Goal: Check status

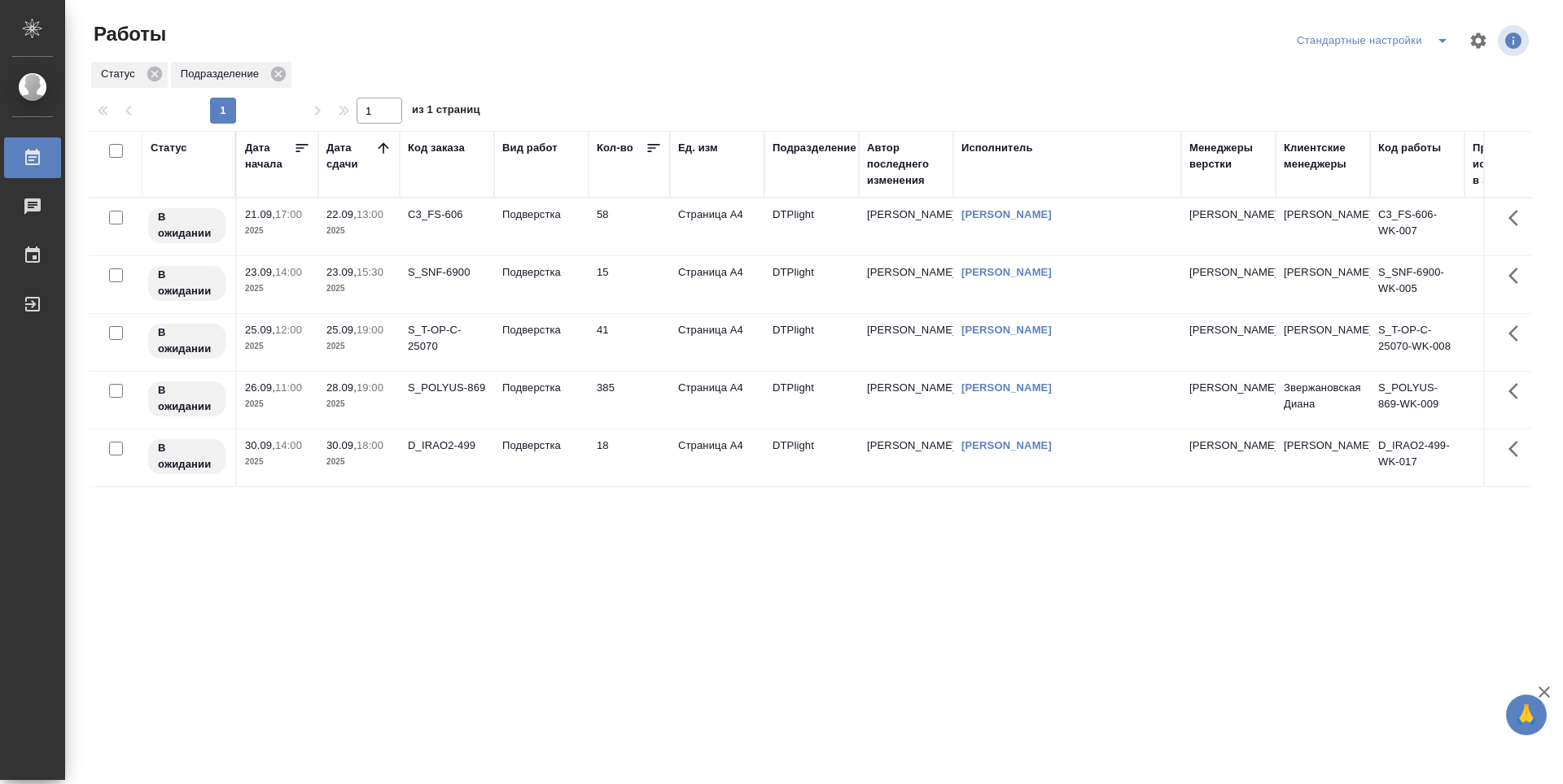
click at [940, 524] on div "Статус Дата начала Дата сдачи Код заказа Вид работ Кол-во Ед. изм Подразделение…" at bounding box center [810, 423] width 1442 height 585
click at [768, 591] on div "Статус Дата начала Дата сдачи Код заказа Вид работ Кол-во Ед. изм Подразделение…" at bounding box center [810, 423] width 1442 height 585
click at [626, 557] on div "Статус Дата начала Дата сдачи Код заказа Вид работ Кол-во Ед. изм Подразделение…" at bounding box center [810, 423] width 1442 height 585
click at [587, 567] on div "Статус Дата начала Дата сдачи Код заказа Вид работ Кол-во Ед. изм Подразделение…" at bounding box center [810, 423] width 1442 height 585
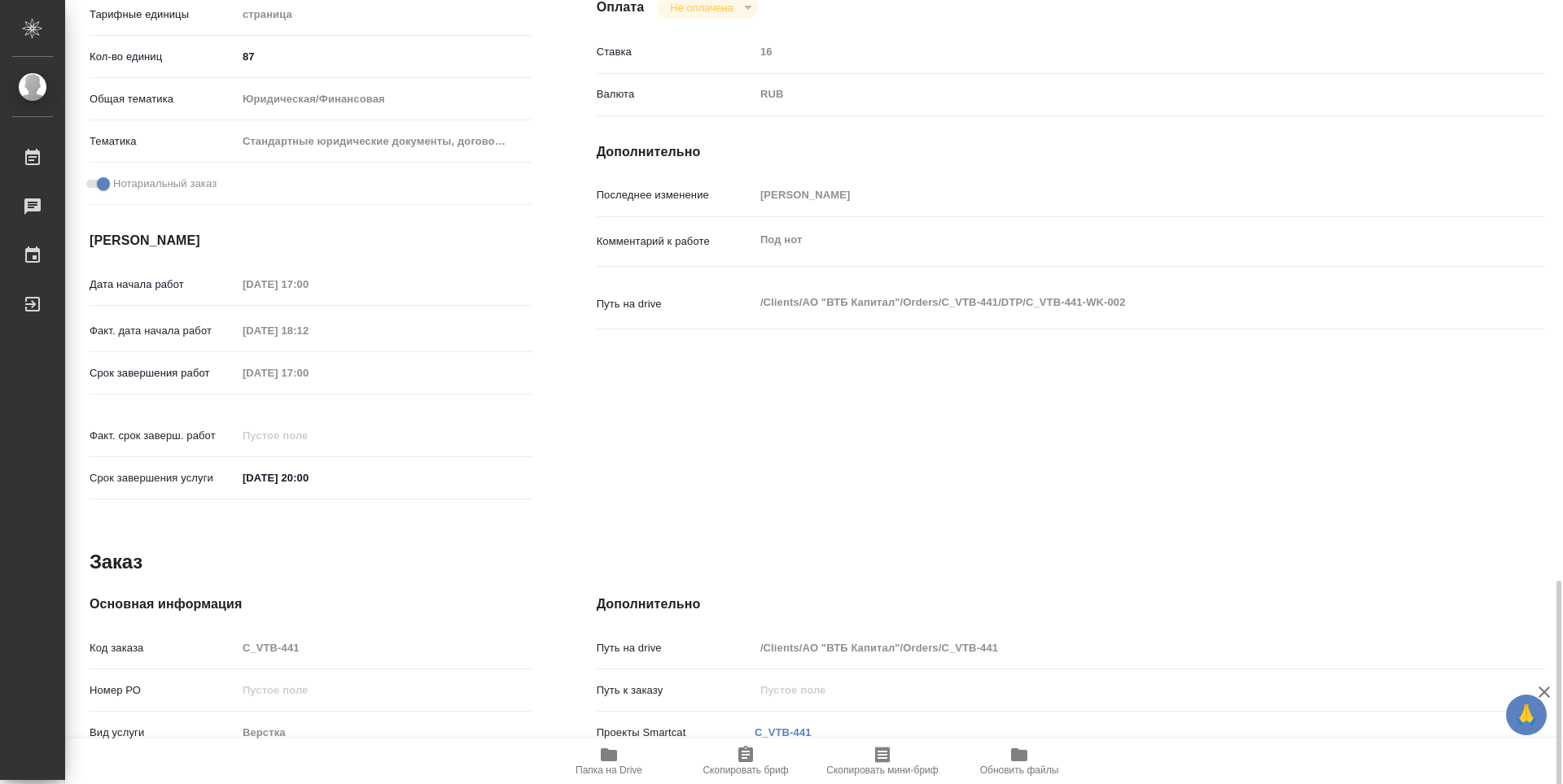
scroll to position [636, 0]
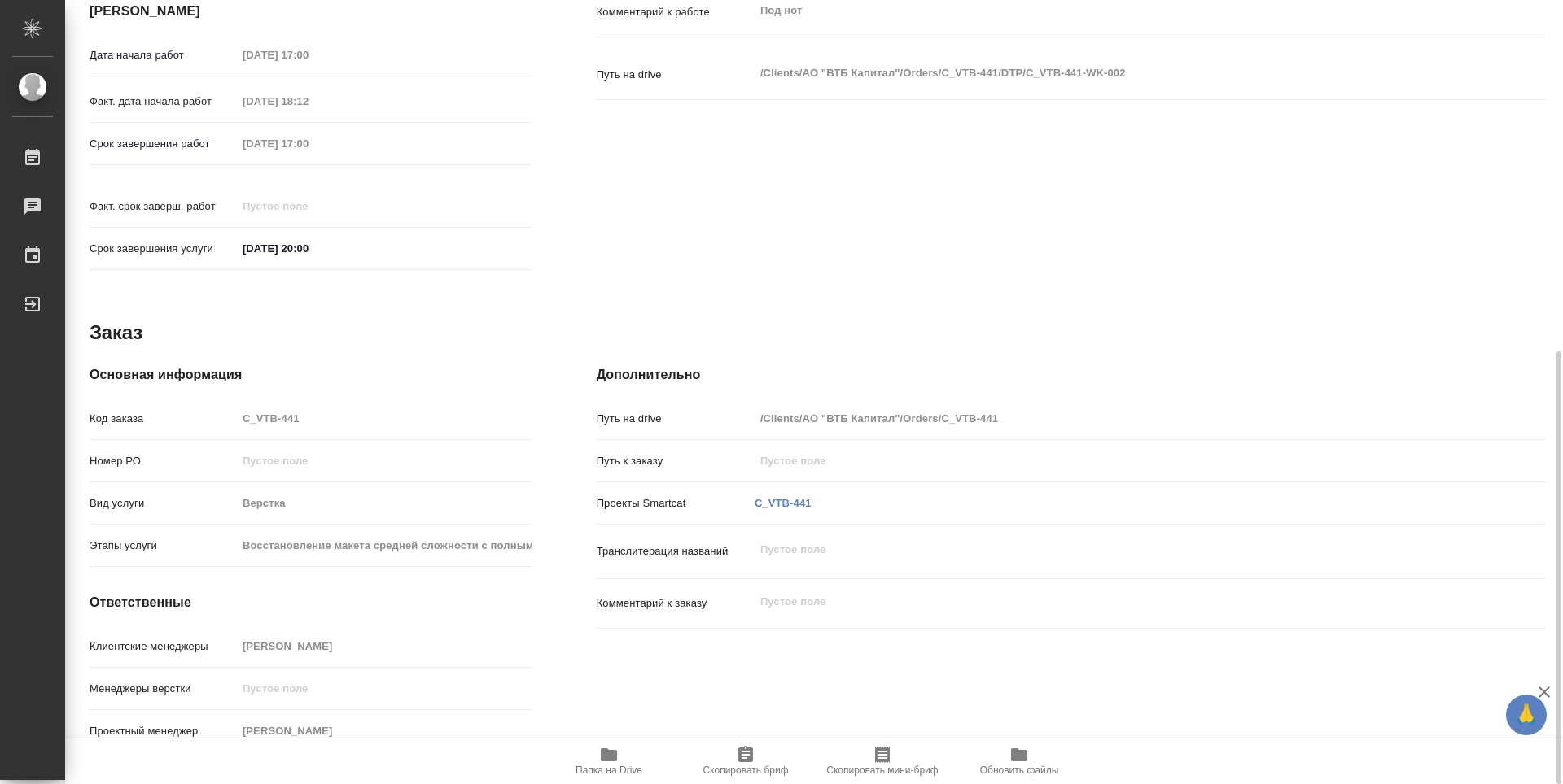
click at [613, 754] on icon "button" at bounding box center [608, 754] width 17 height 13
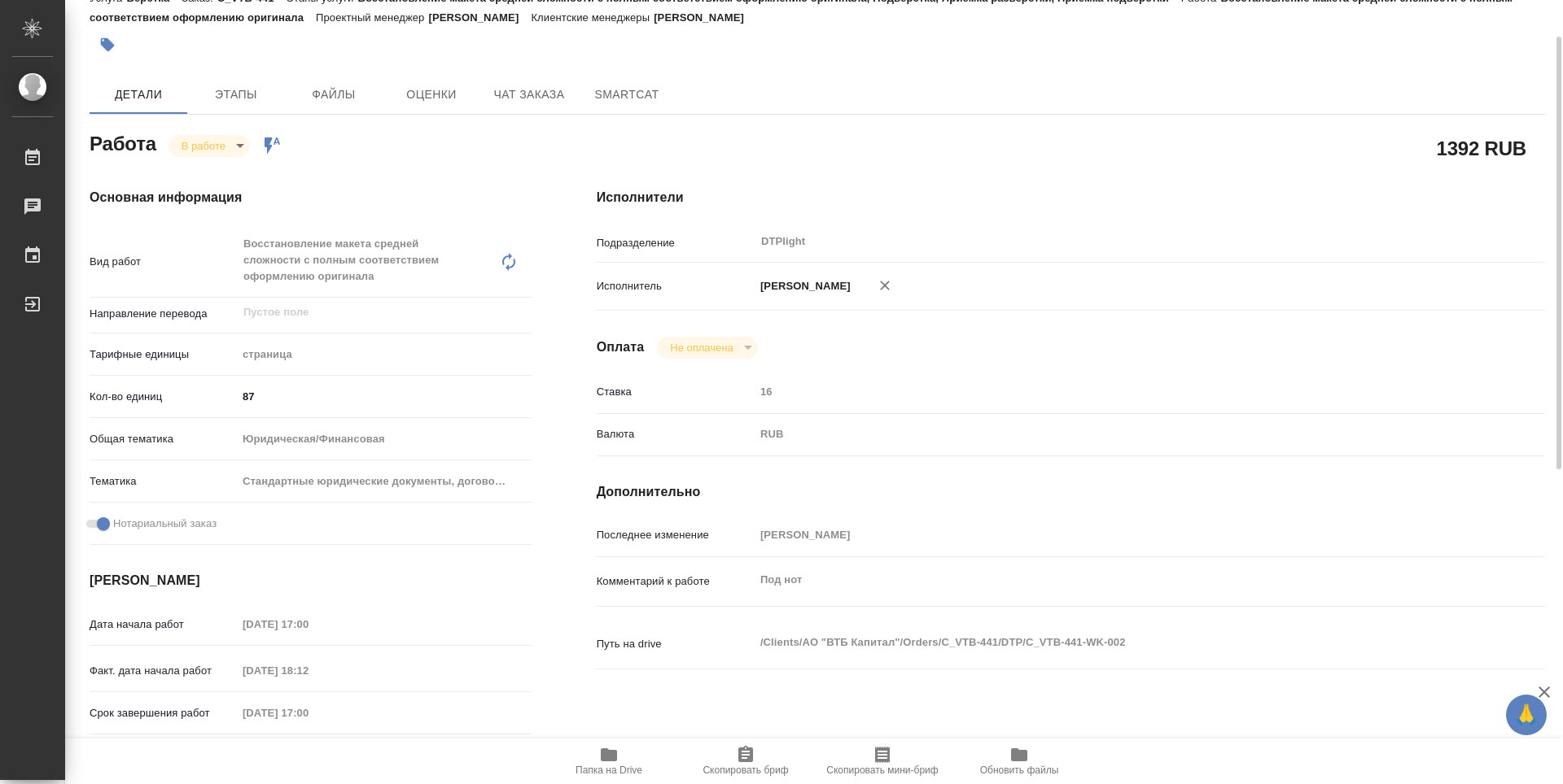
scroll to position [0, 0]
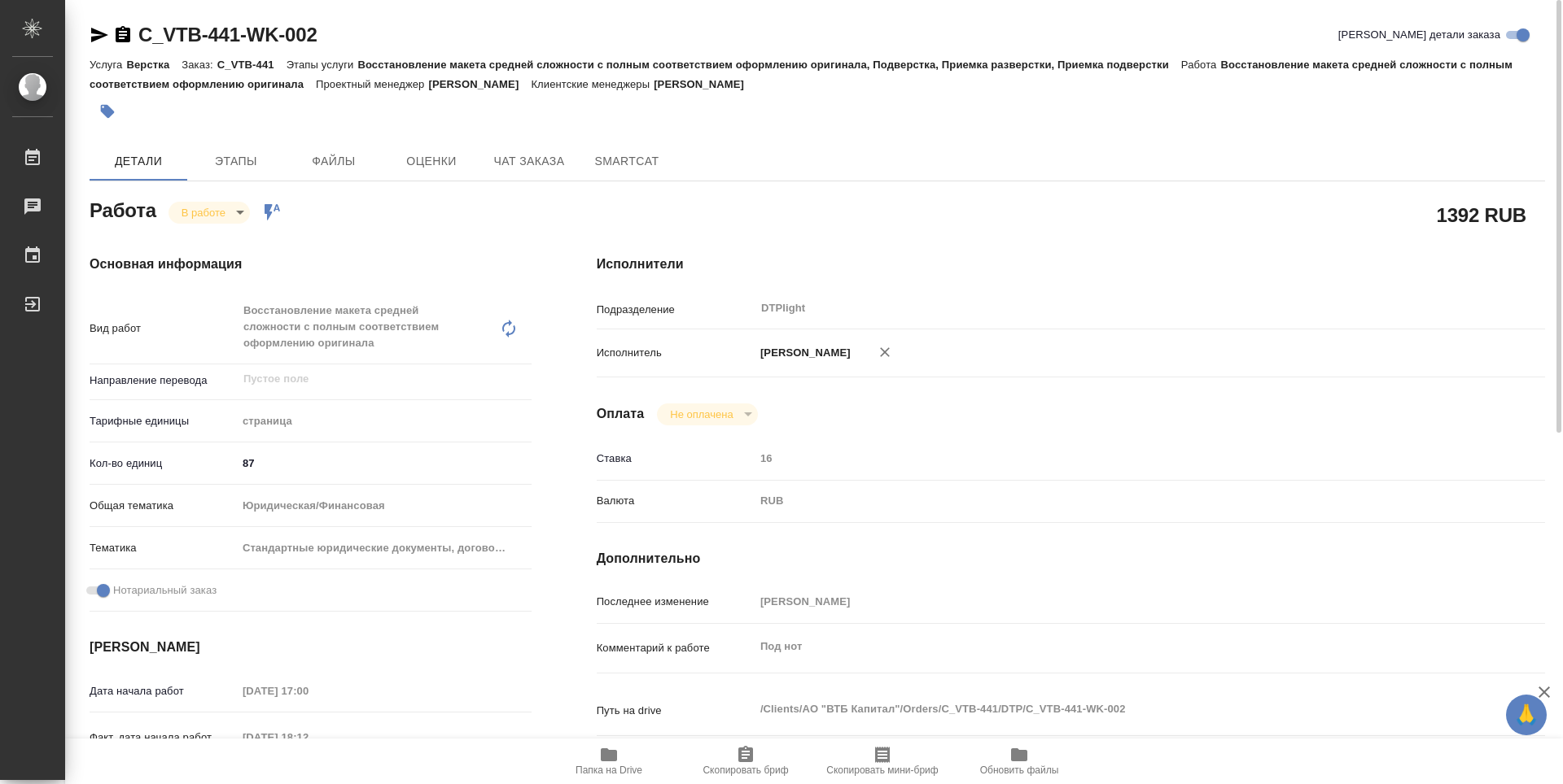
click at [242, 212] on body "🙏 .cls-1 fill:#fff; AWATERA Guselnikov Roman Работы 0 Чаты График Выйти C_VTB-4…" at bounding box center [782, 392] width 1563 height 784
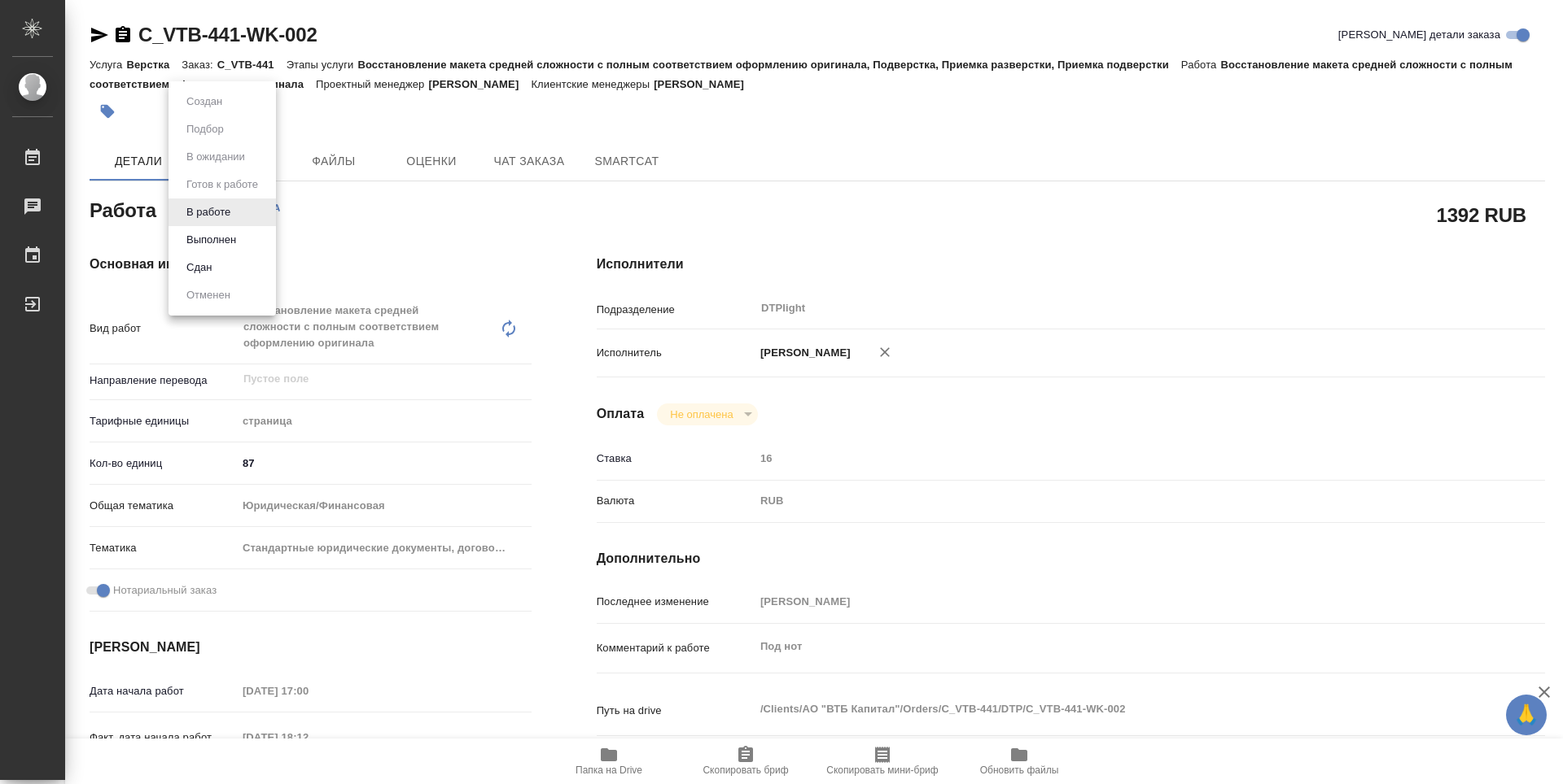
click at [227, 241] on button "Выполнен" at bounding box center [211, 240] width 59 height 18
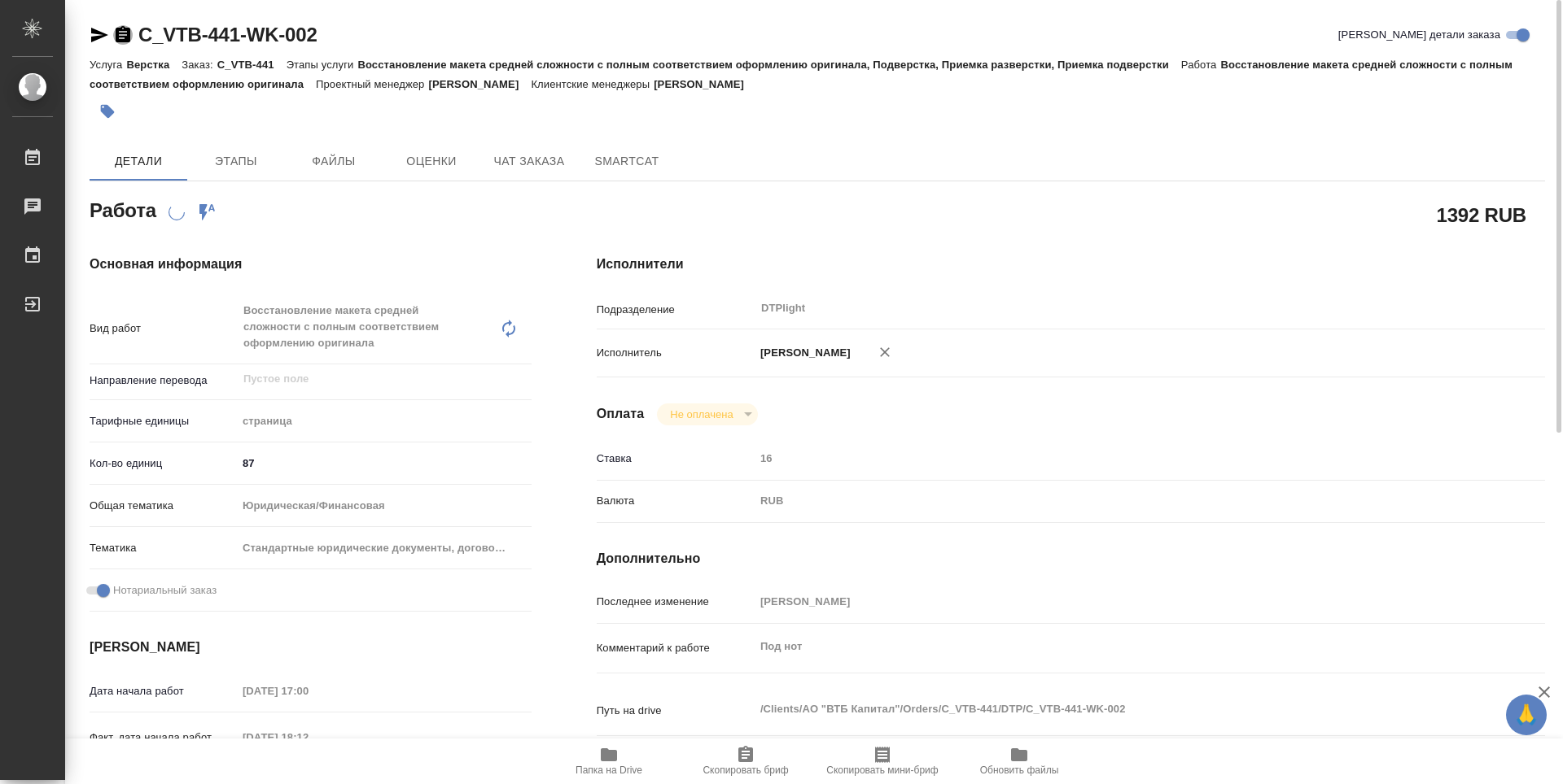
click at [125, 30] on icon "button" at bounding box center [122, 33] width 15 height 17
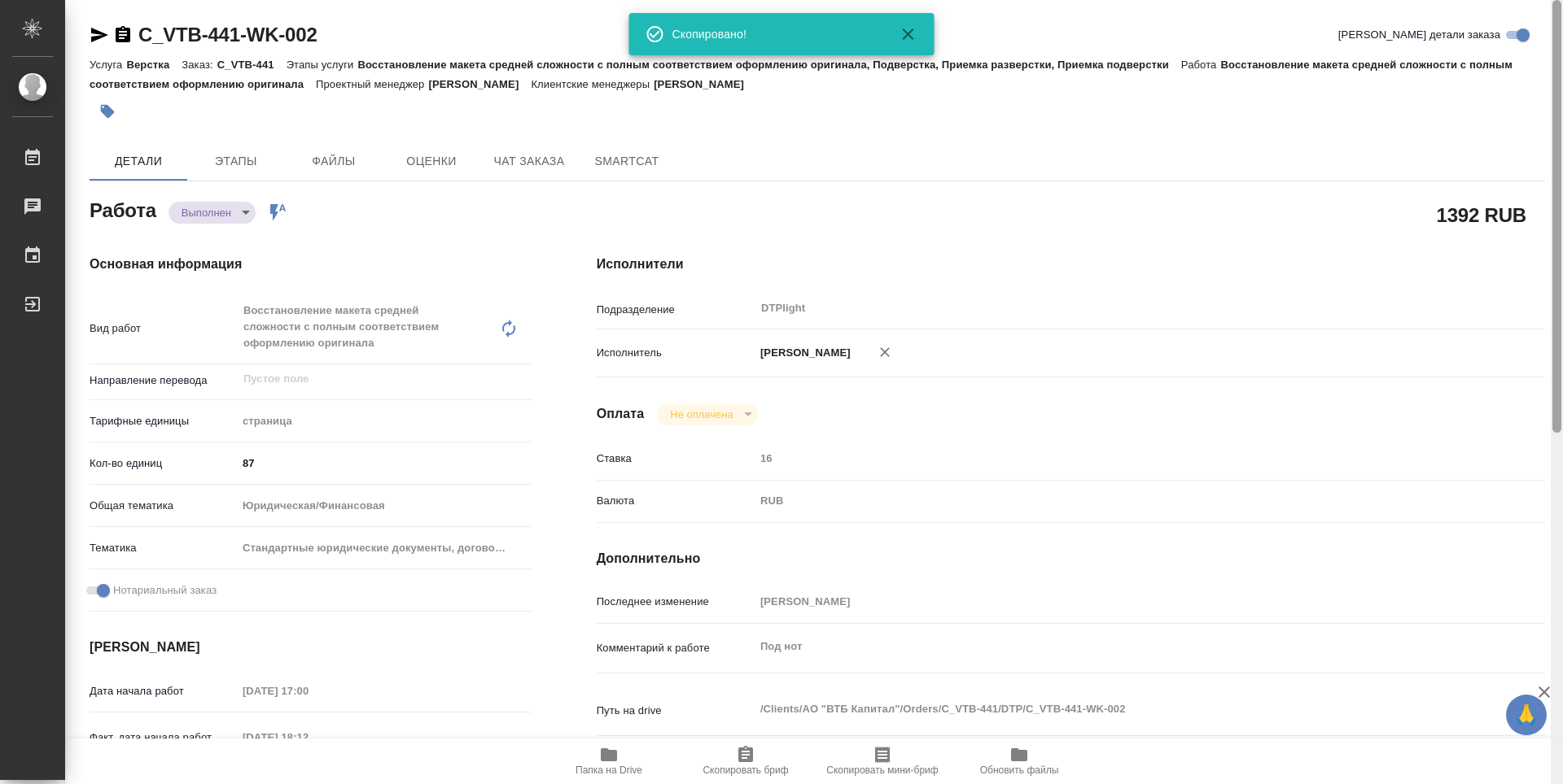
type textarea "x"
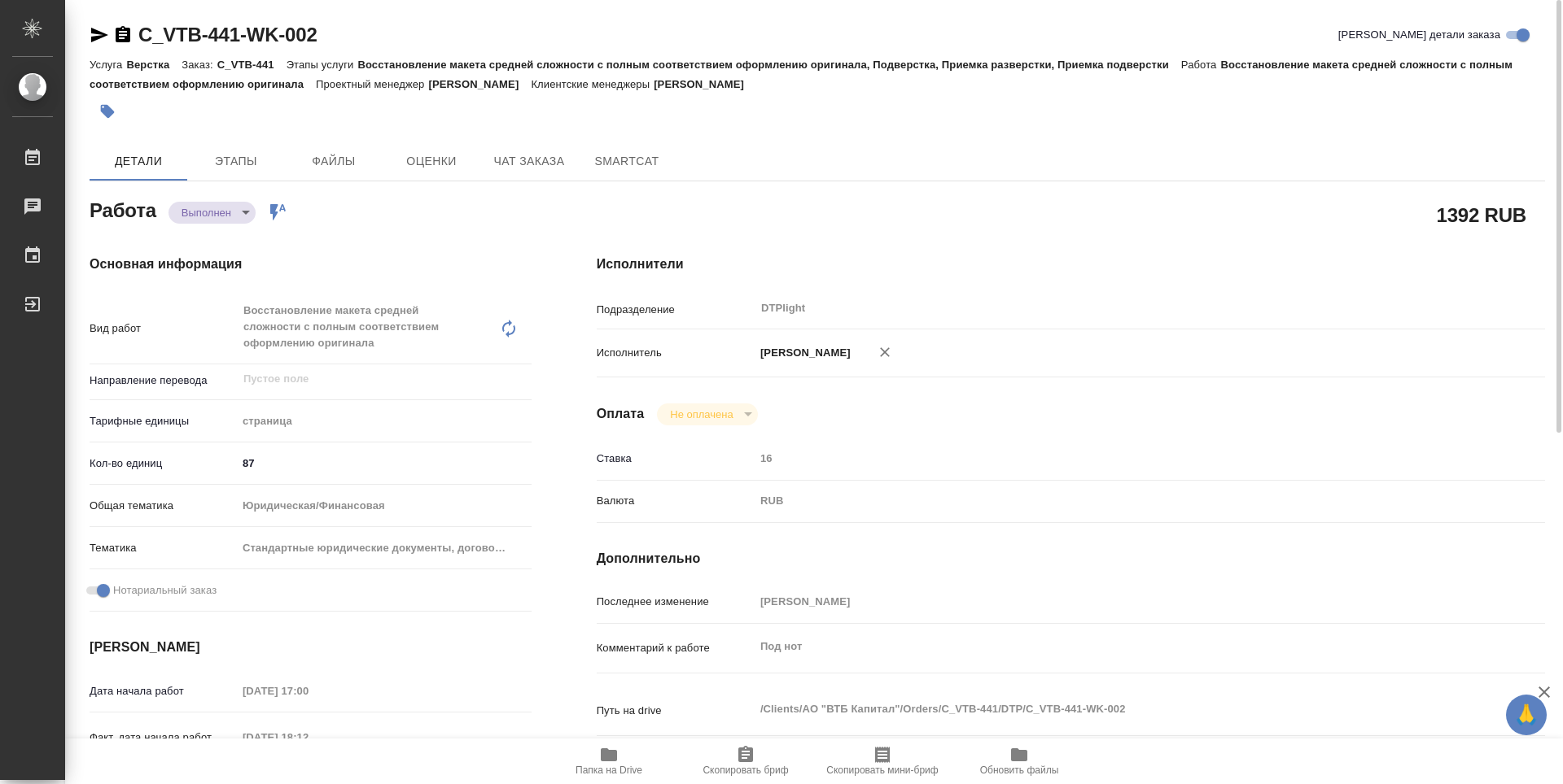
click at [240, 223] on div "Основная информация Вид работ Восстановление макета средней сложности с полным …" at bounding box center [310, 585] width 507 height 727
click at [247, 220] on body "🙏 .cls-1 fill:#fff; AWATERA Guselnikov Roman Работы 0 Чаты График Выйти C_VTB-4…" at bounding box center [782, 392] width 1563 height 784
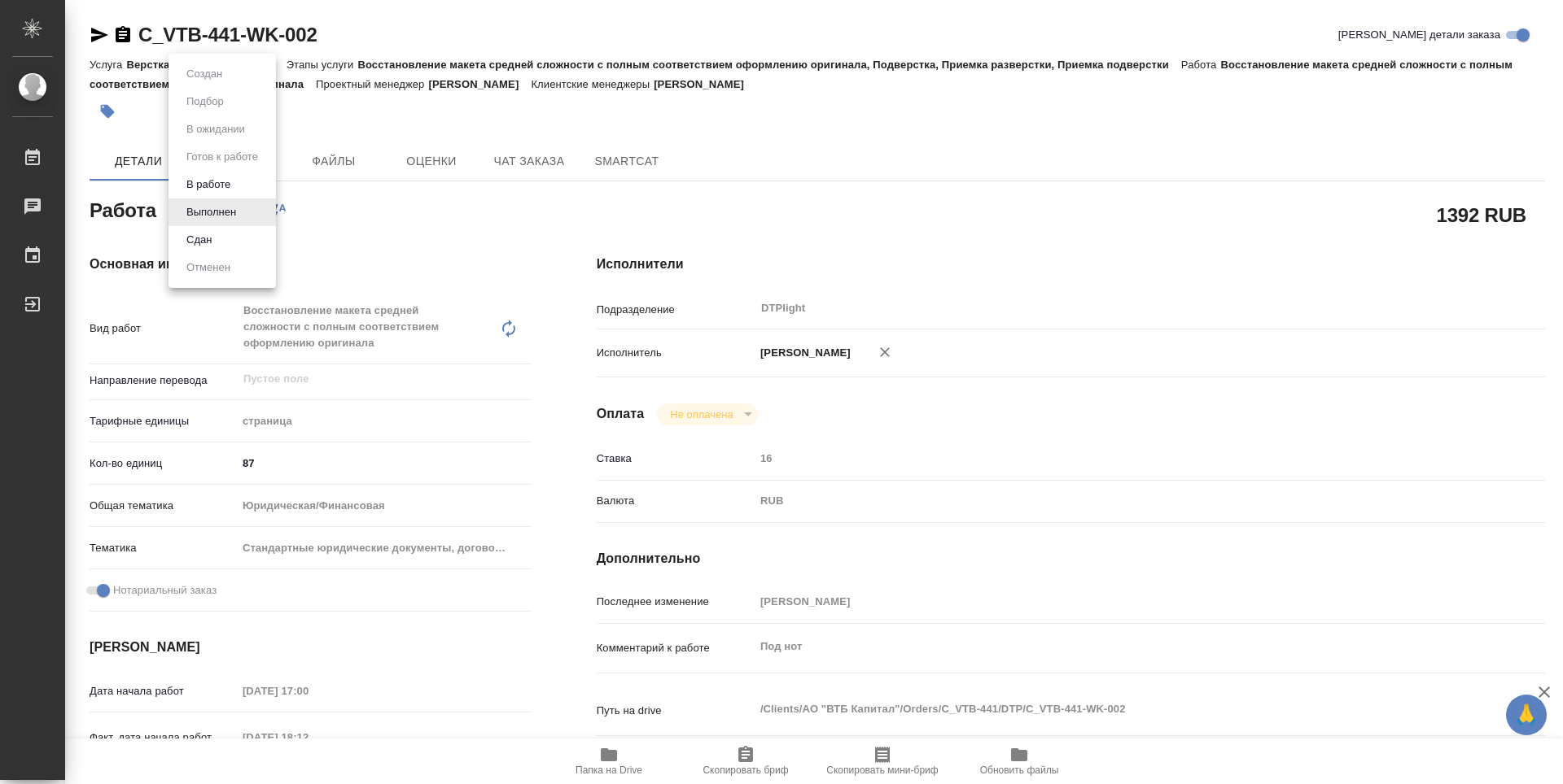
click at [223, 234] on li "Сдан" at bounding box center [221, 240] width 107 height 28
type textarea "x"
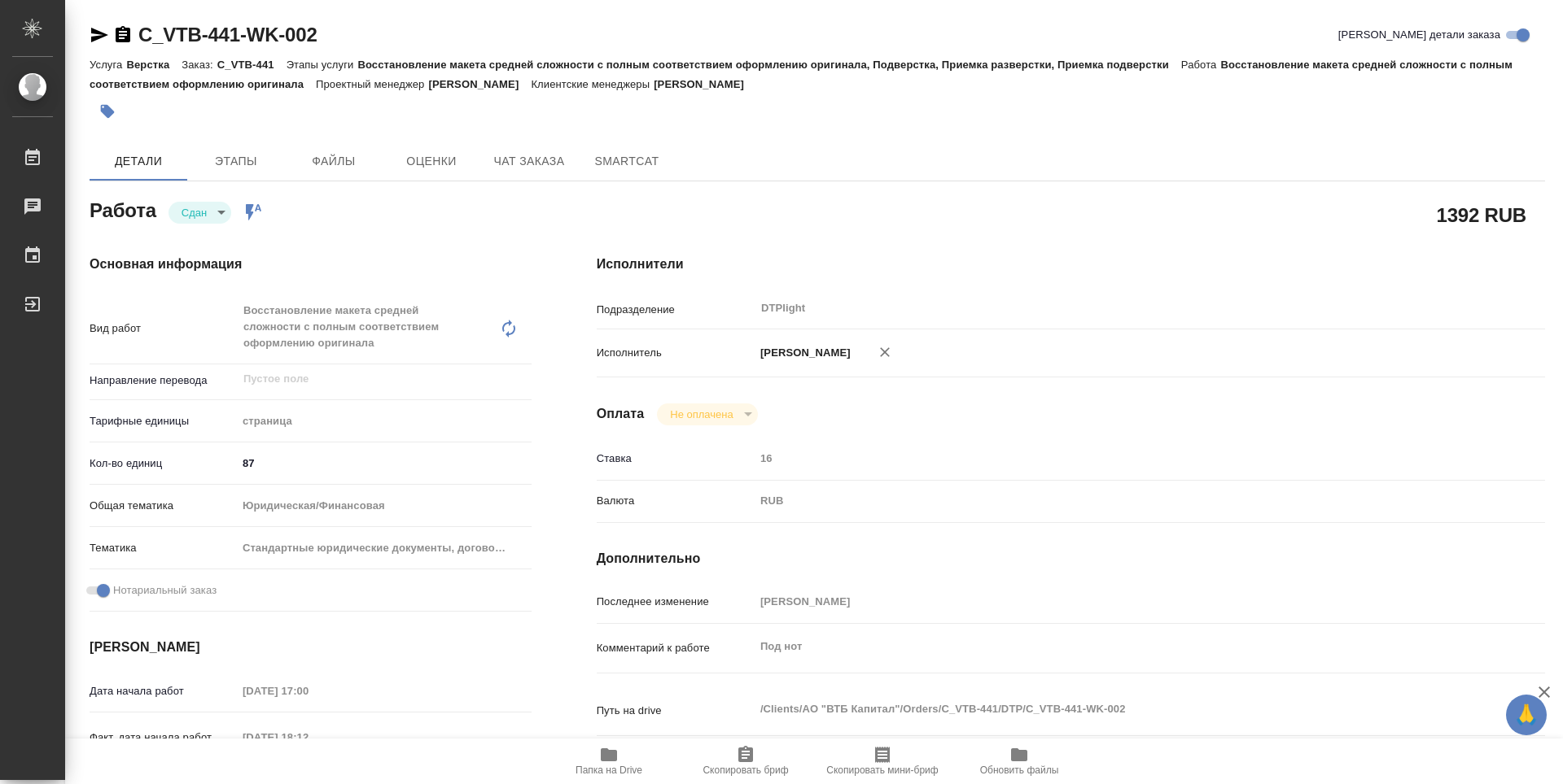
type textarea "x"
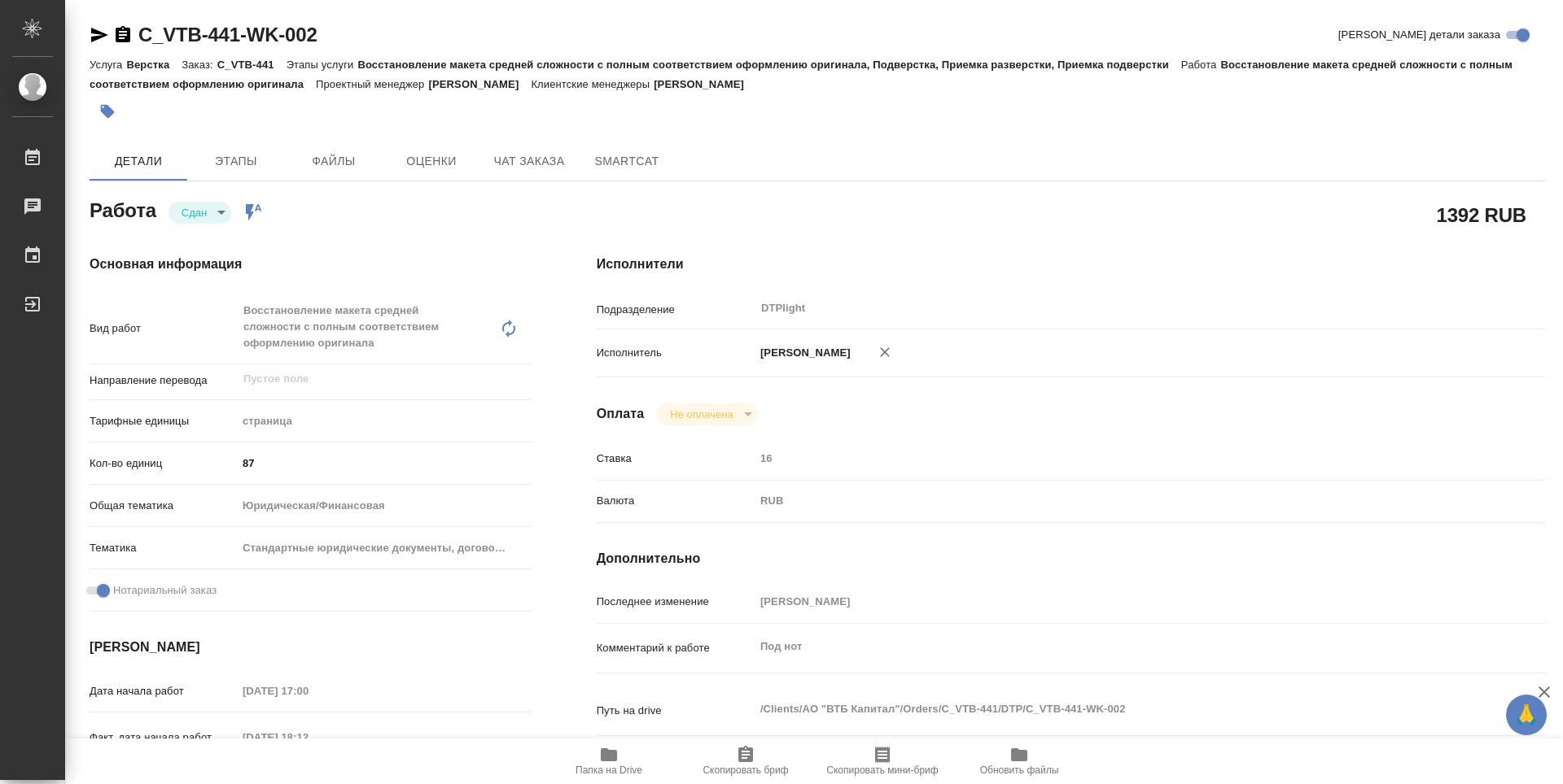
type textarea "x"
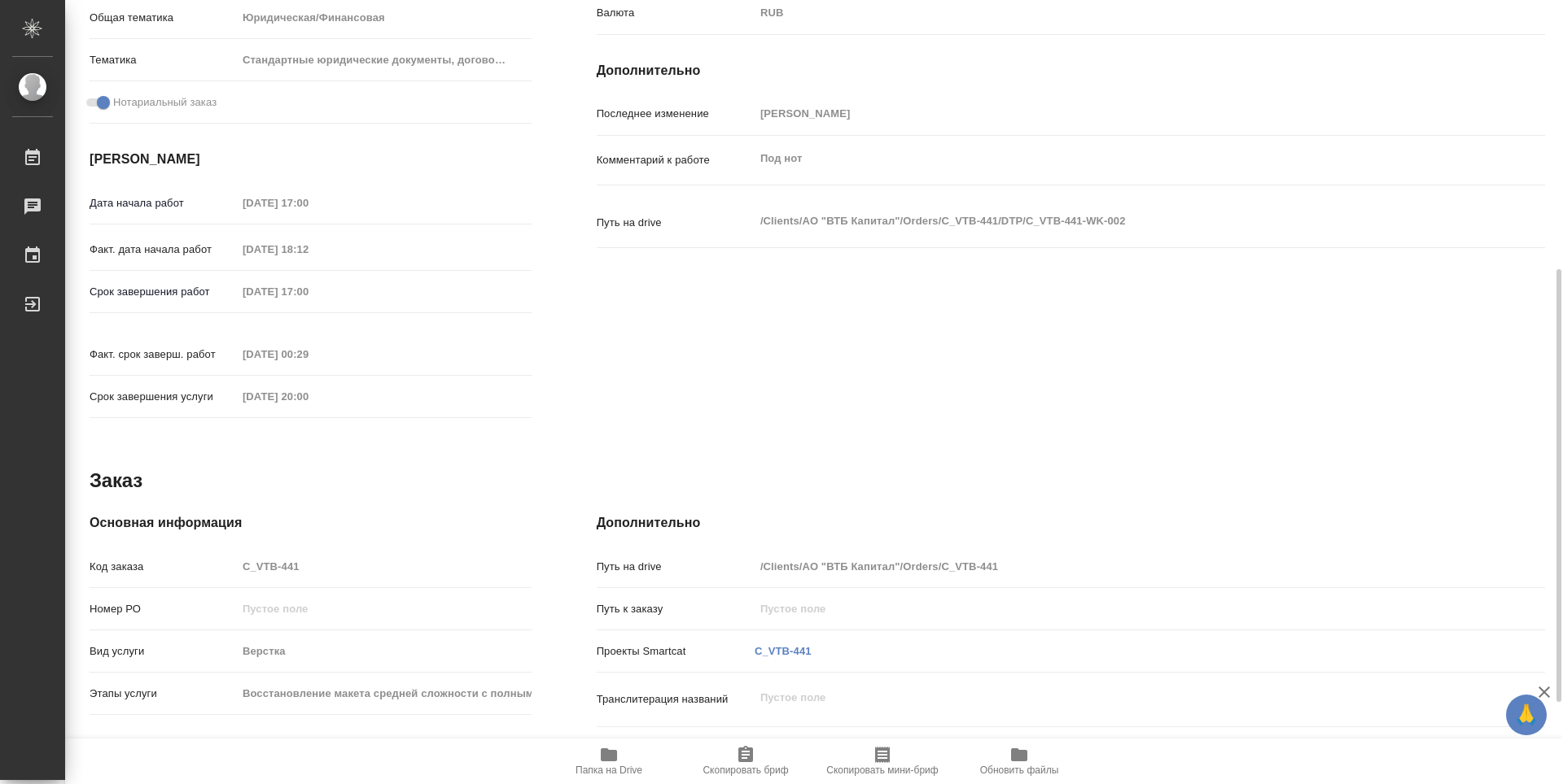
type textarea "x"
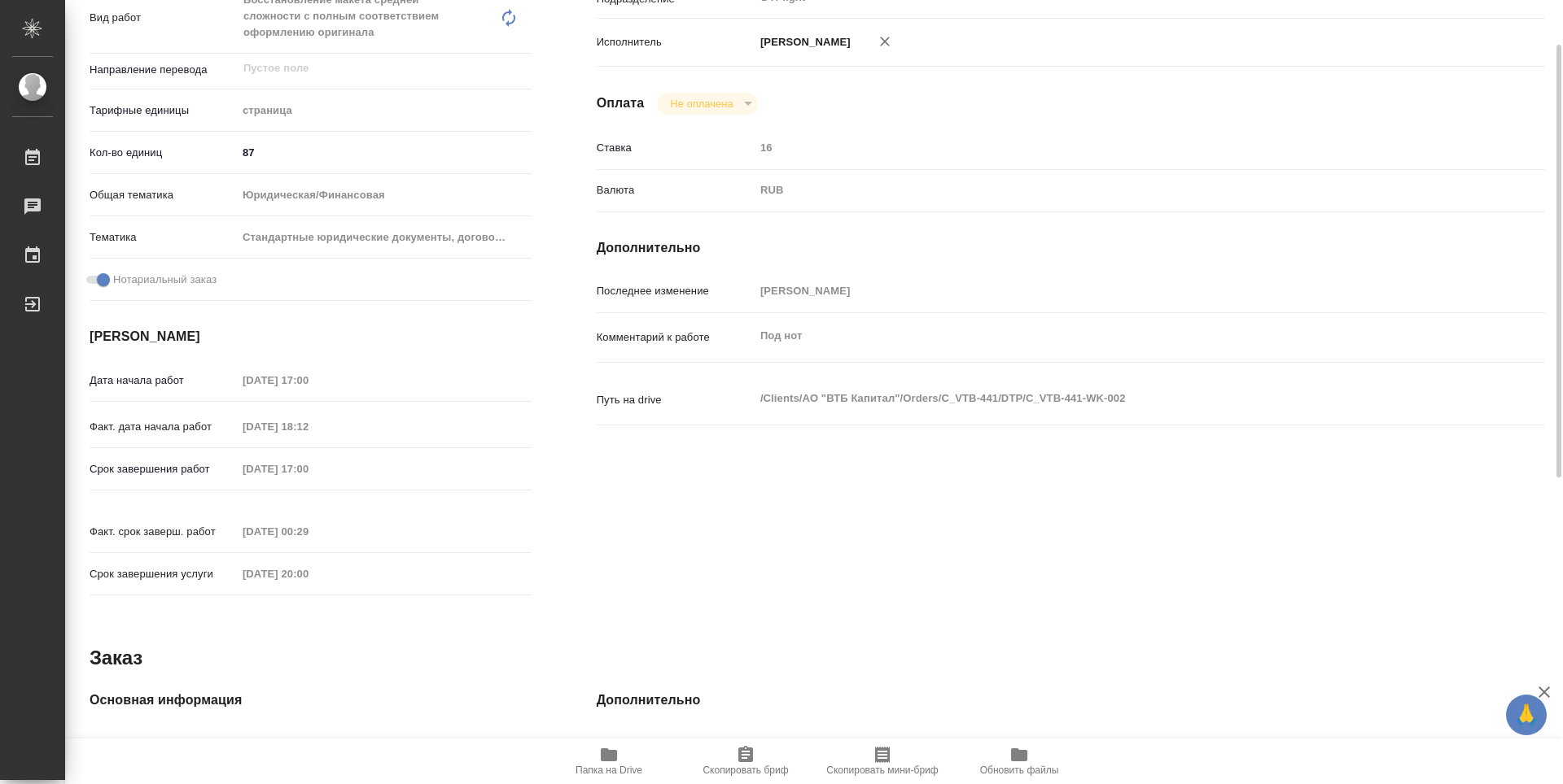
scroll to position [229, 0]
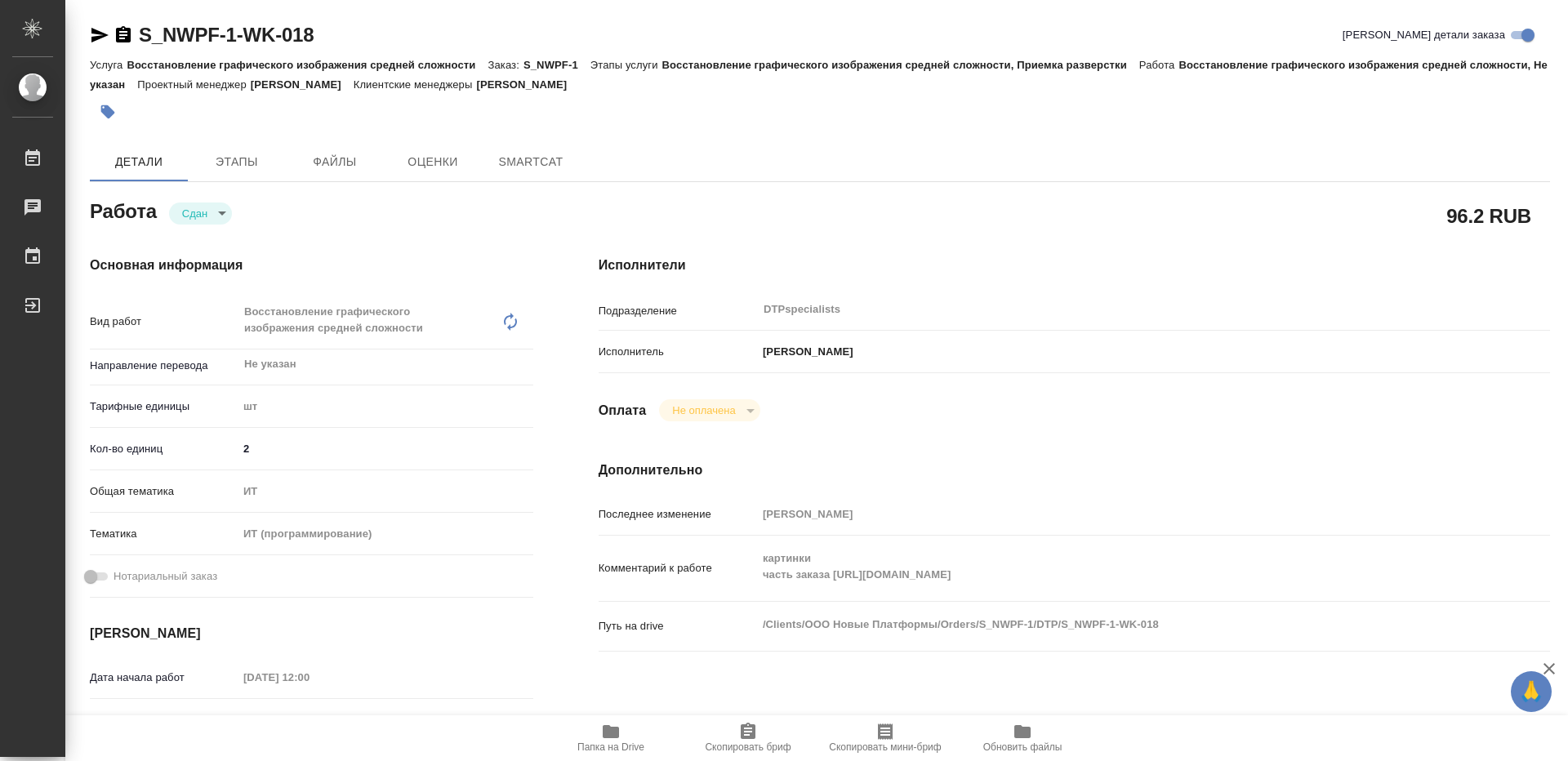
type textarea "x"
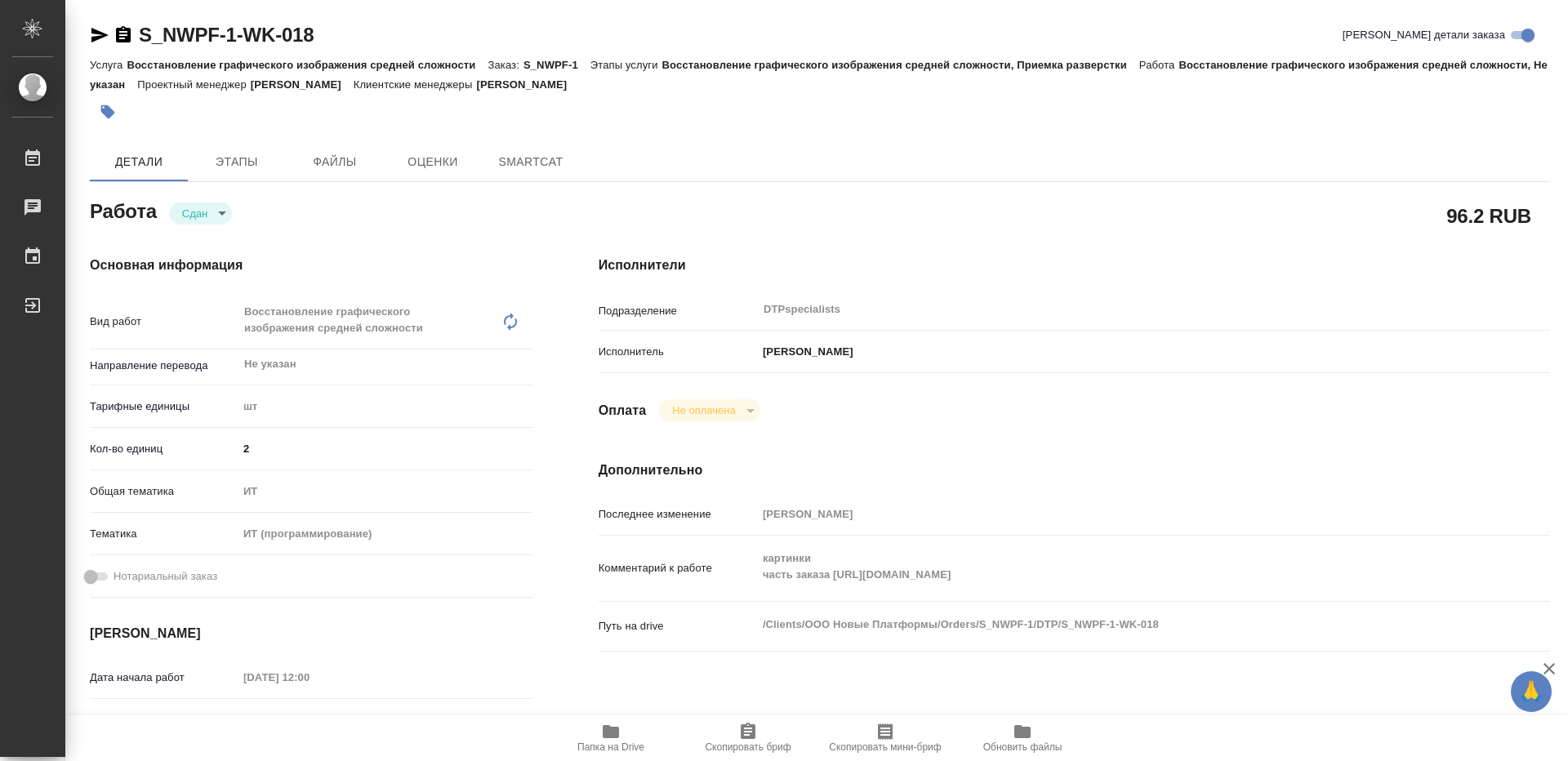
type textarea "x"
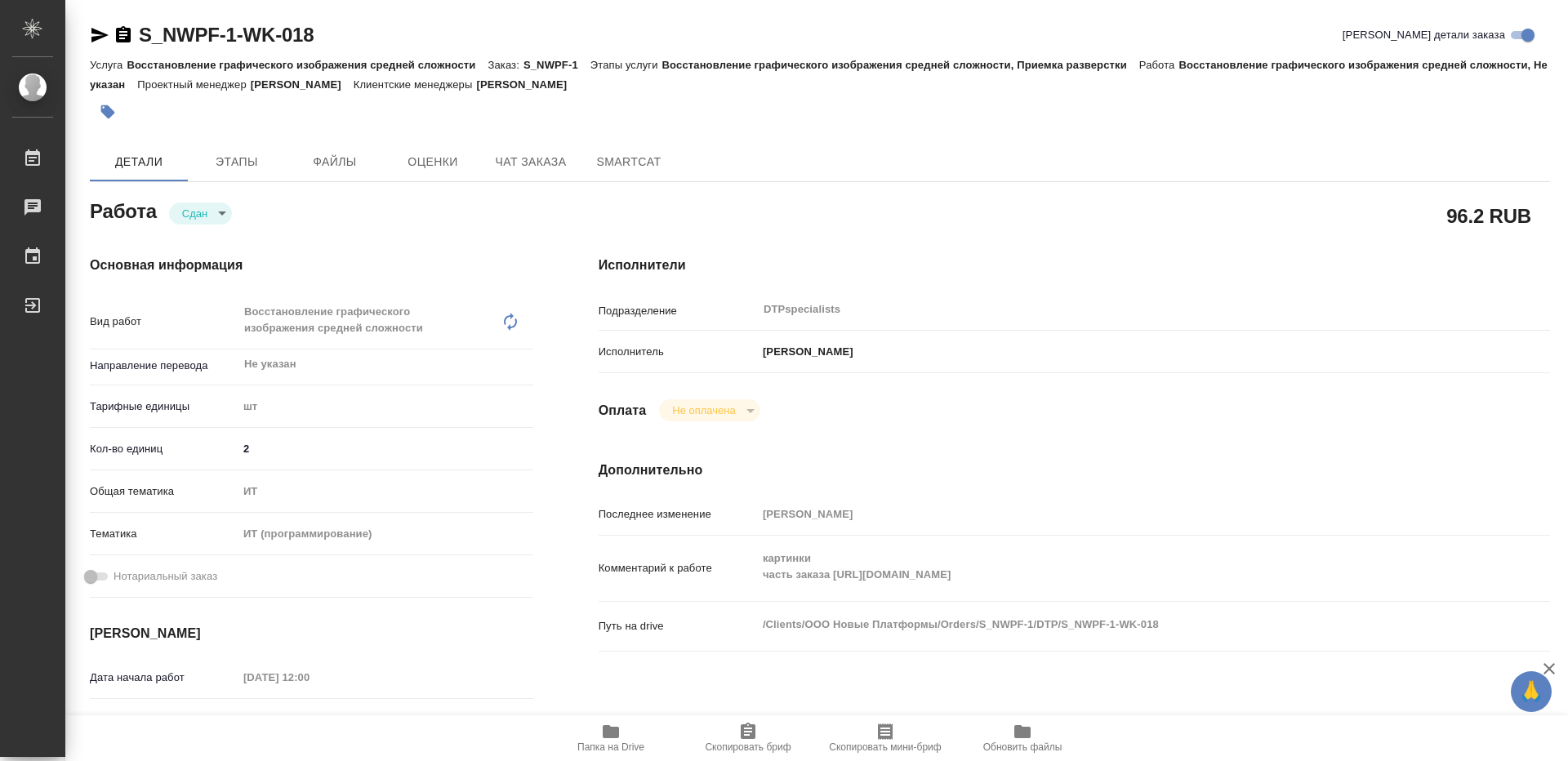
type textarea "x"
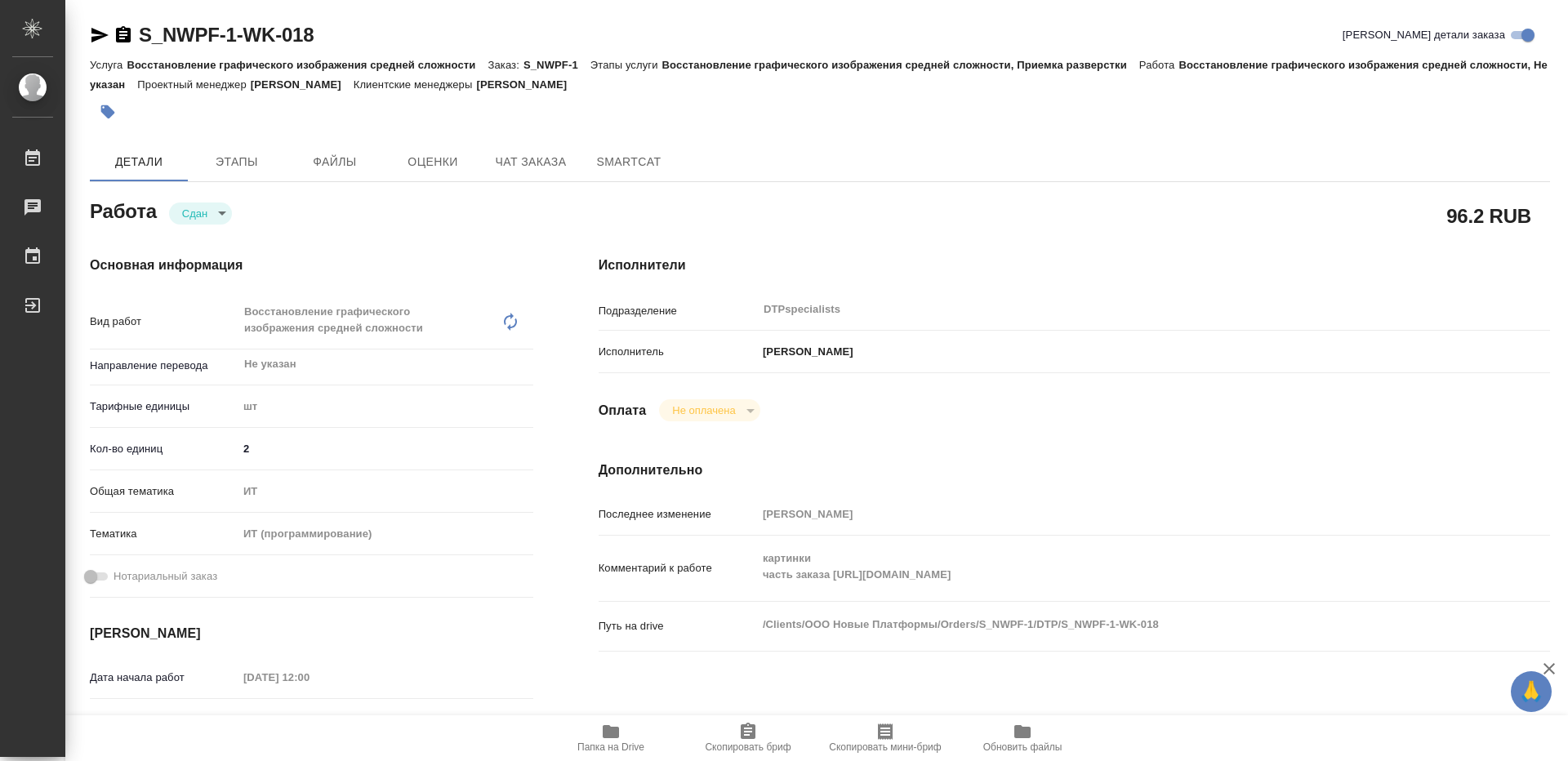
type textarea "x"
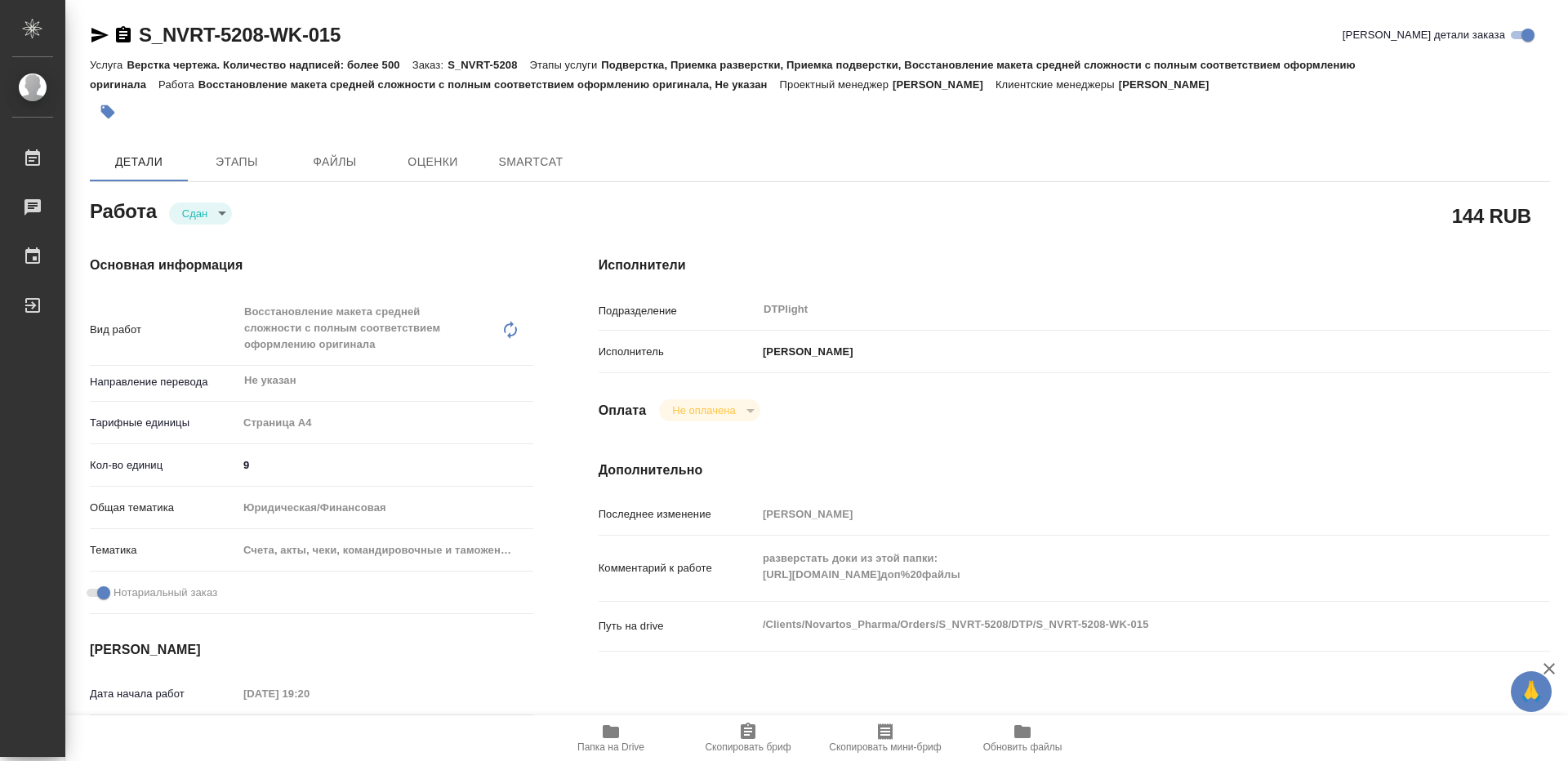
type textarea "x"
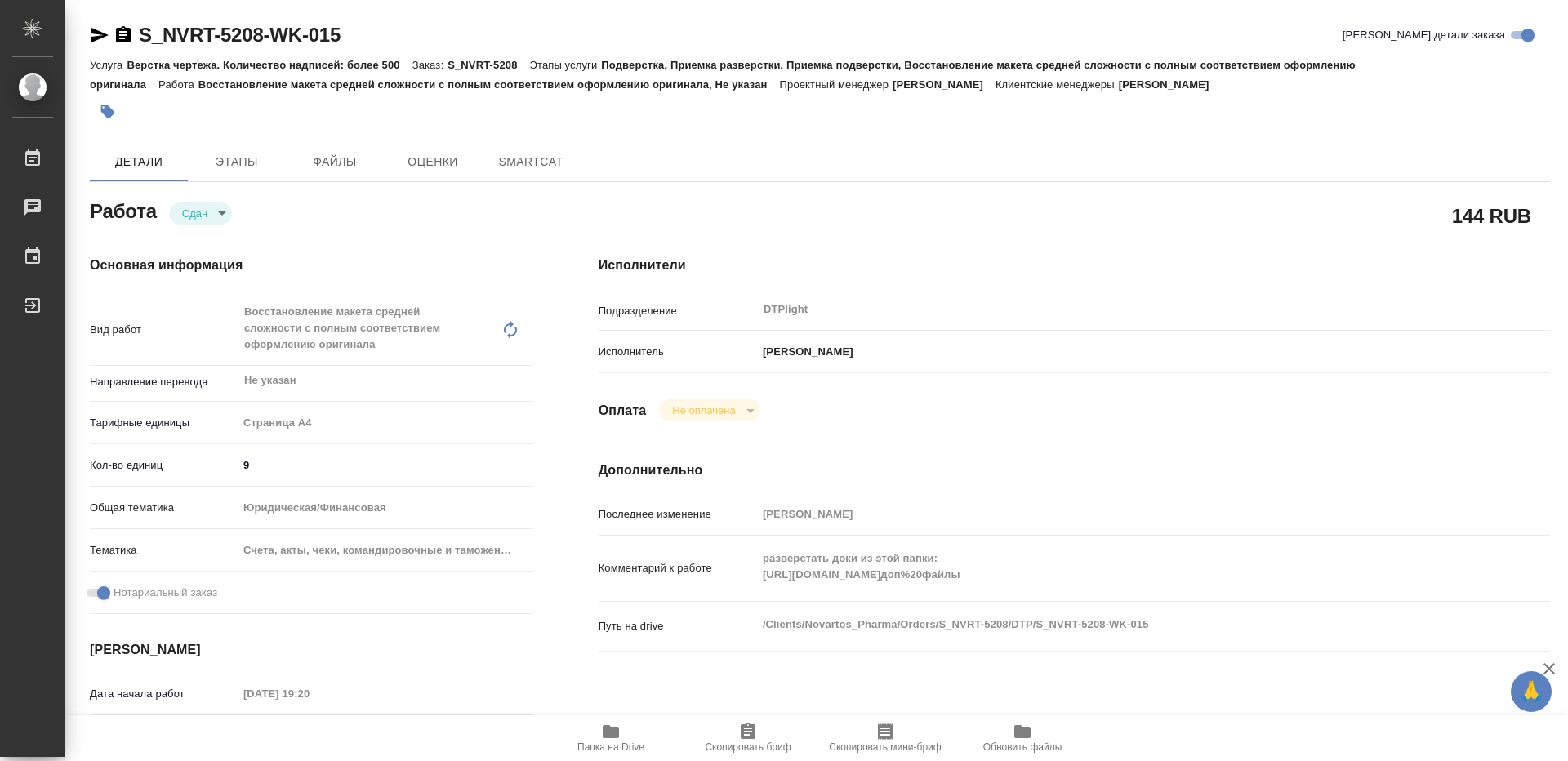
type textarea "x"
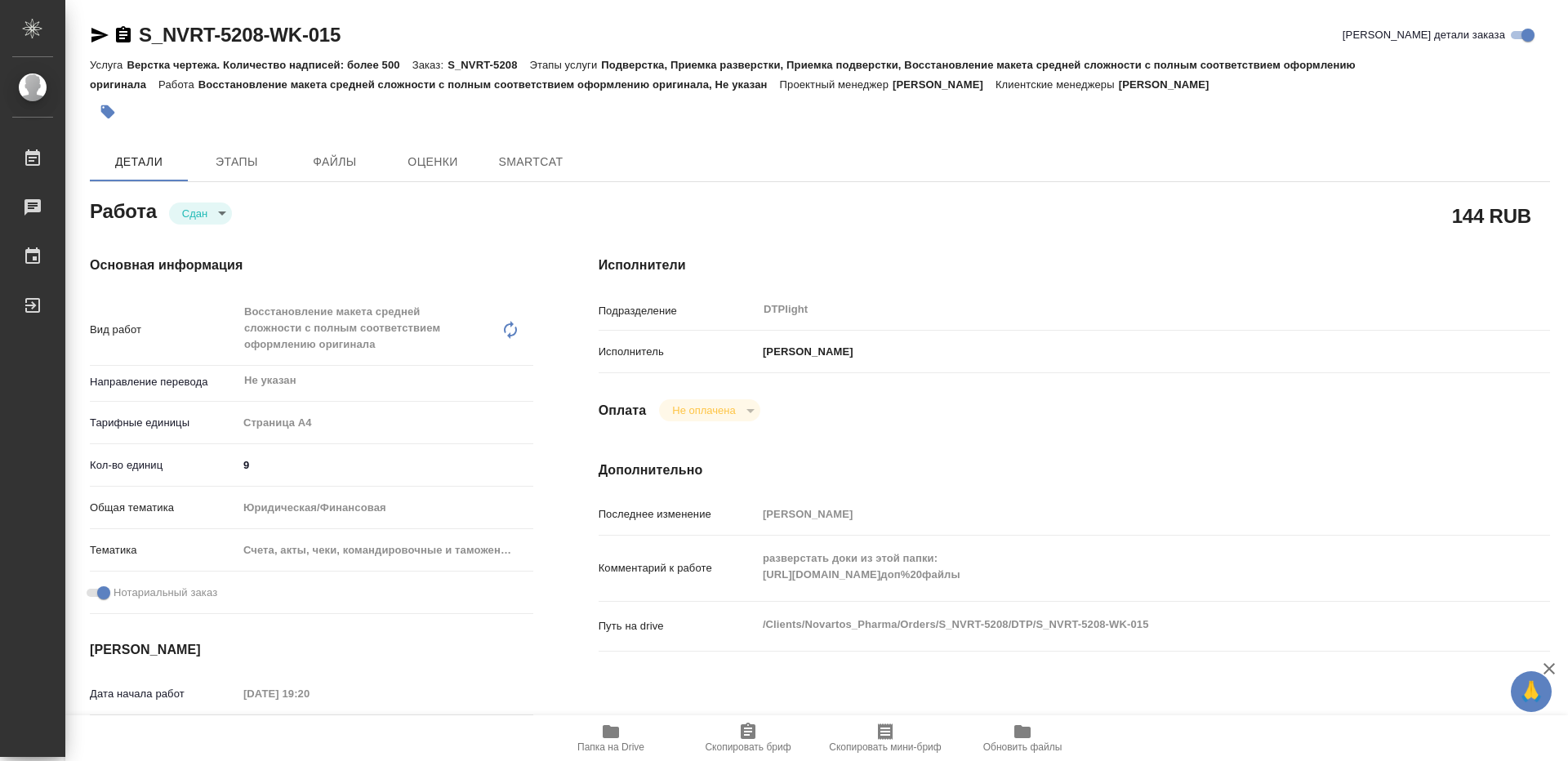
type textarea "x"
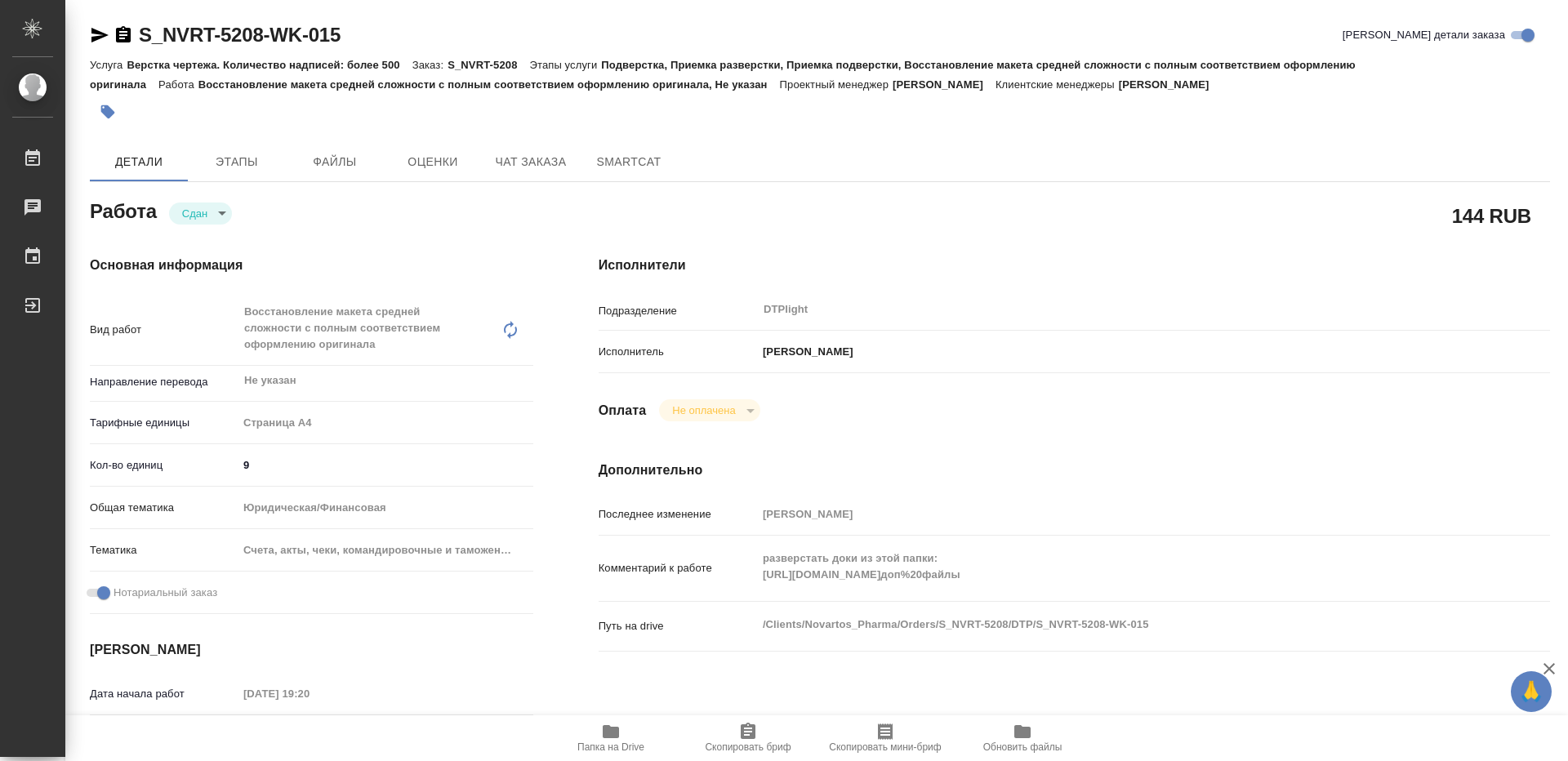
type textarea "x"
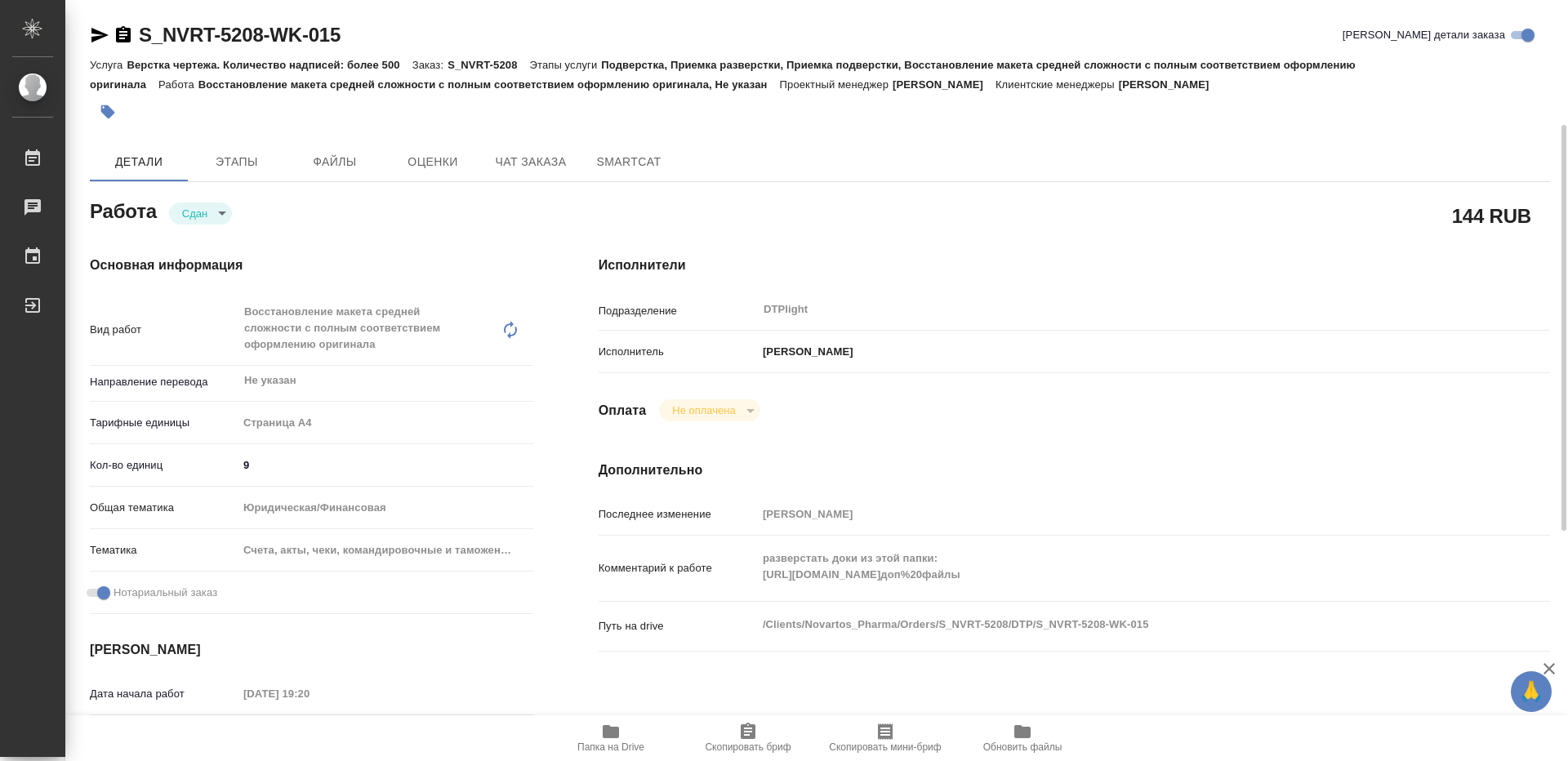
scroll to position [163, 0]
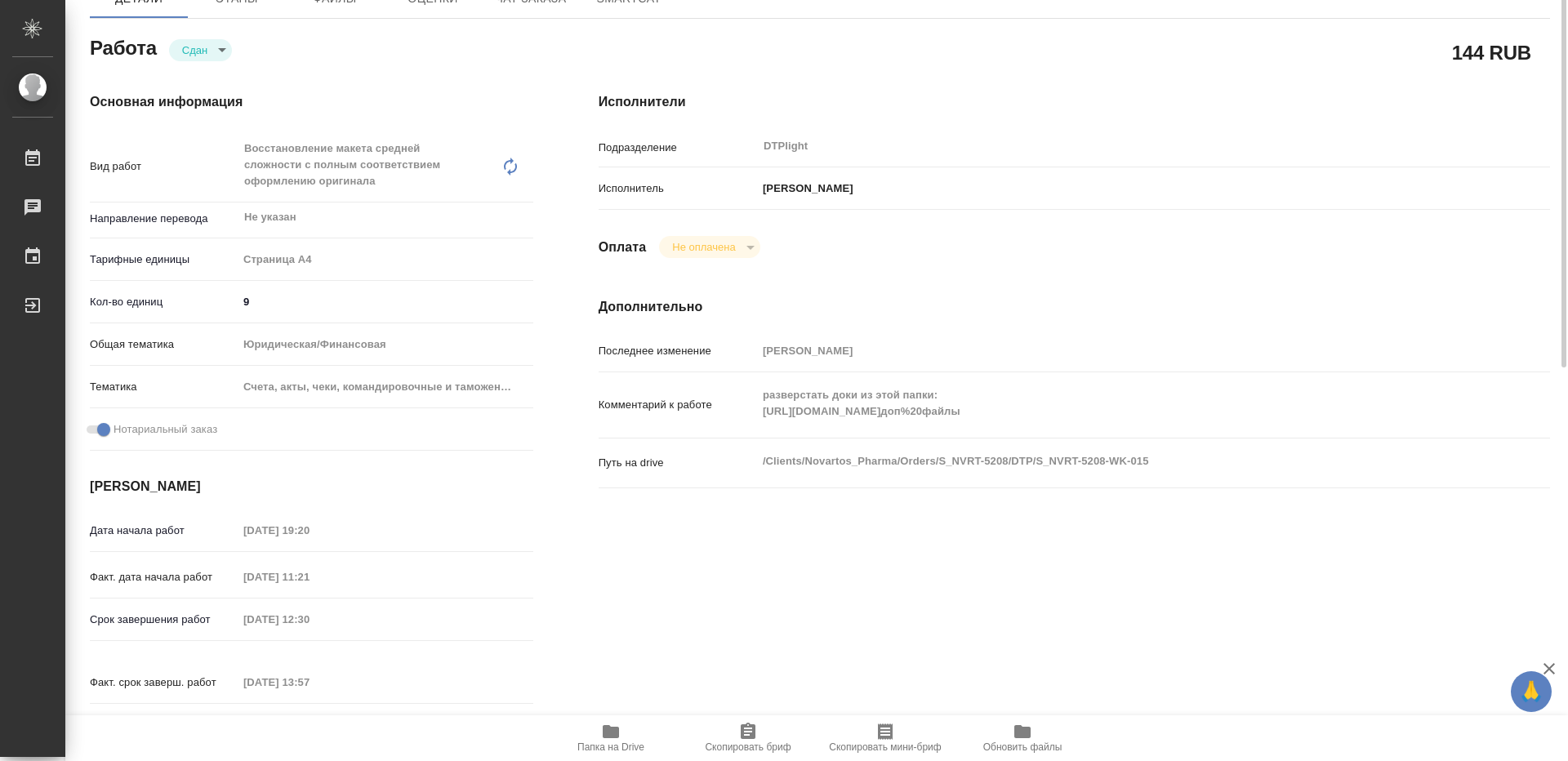
type textarea "x"
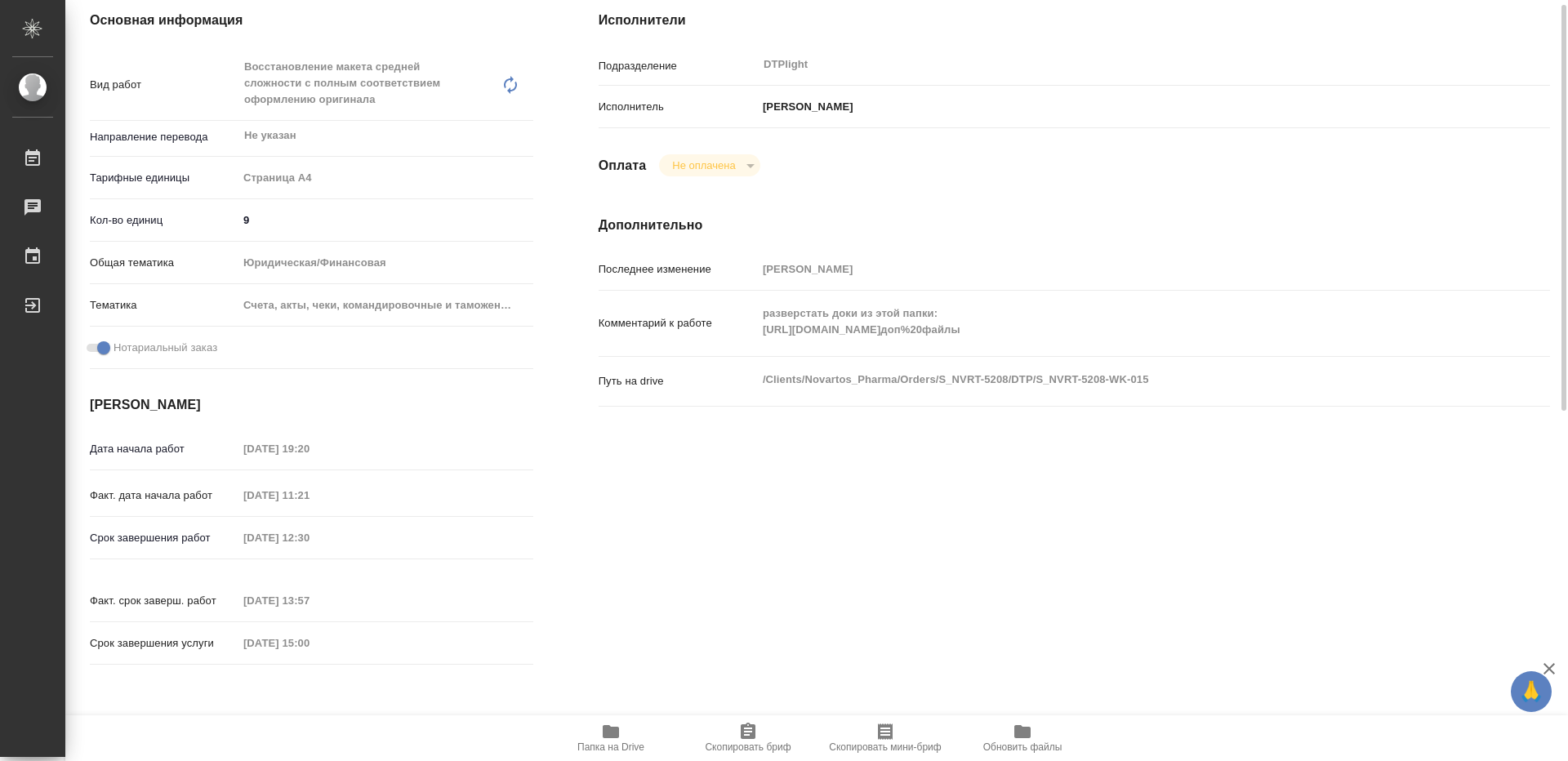
scroll to position [82, 0]
